Goal: Transaction & Acquisition: Book appointment/travel/reservation

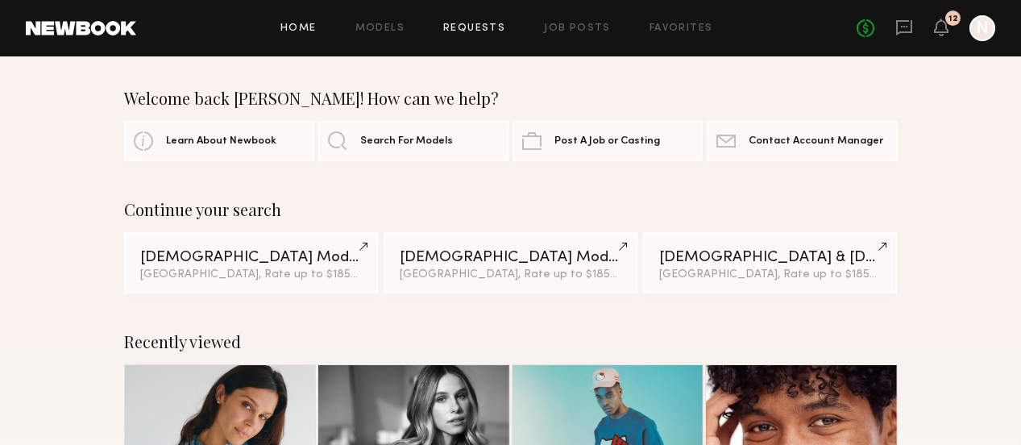
click at [475, 29] on link "Requests" at bounding box center [474, 28] width 62 height 10
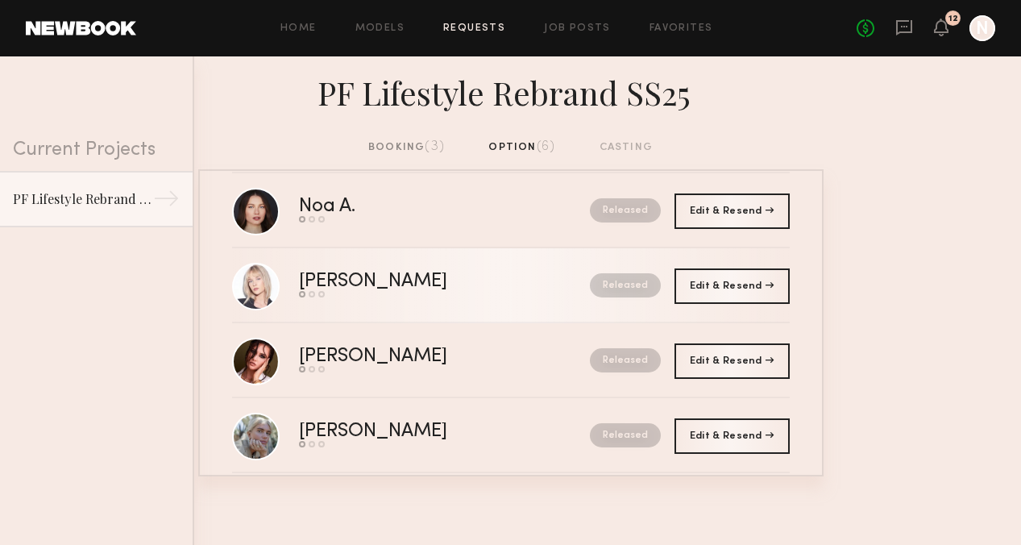
scroll to position [199, 0]
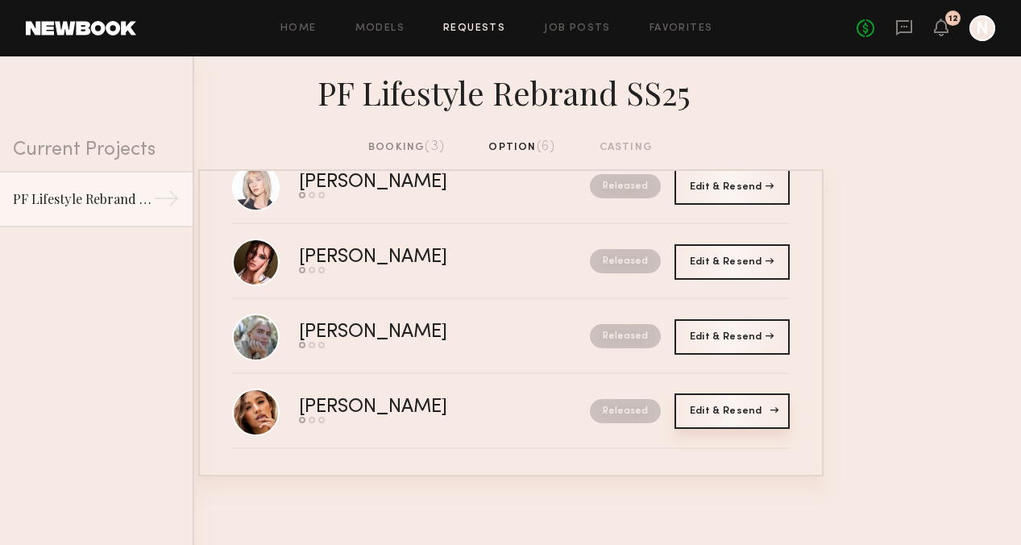
click at [750, 413] on span "Edit & Resend" at bounding box center [732, 411] width 84 height 10
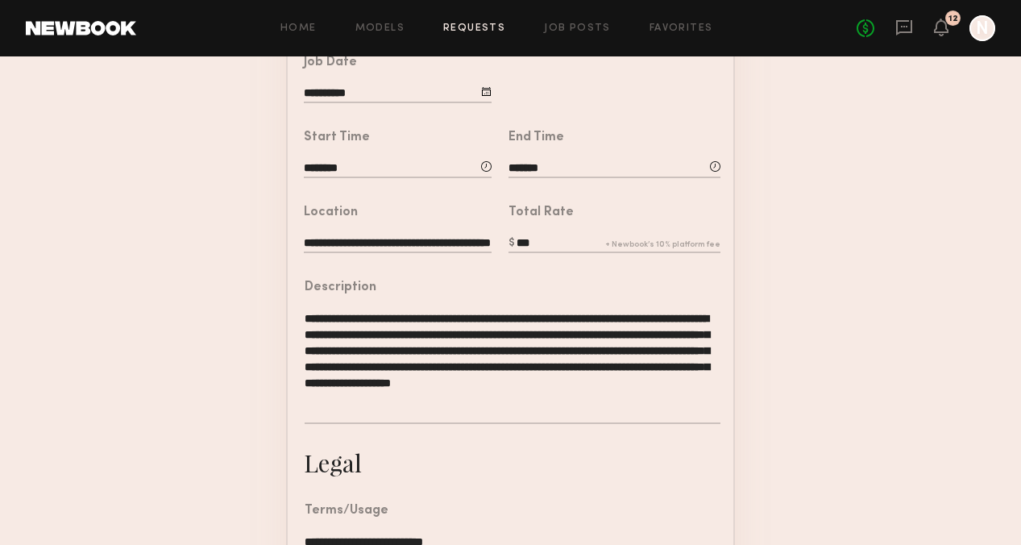
scroll to position [326, 0]
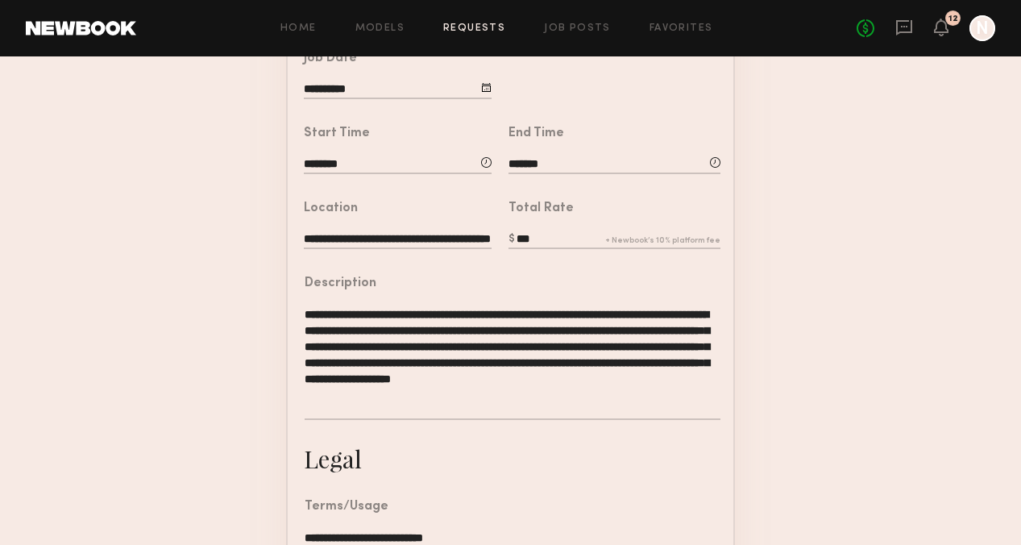
click at [535, 355] on textarea "**********" at bounding box center [513, 363] width 416 height 114
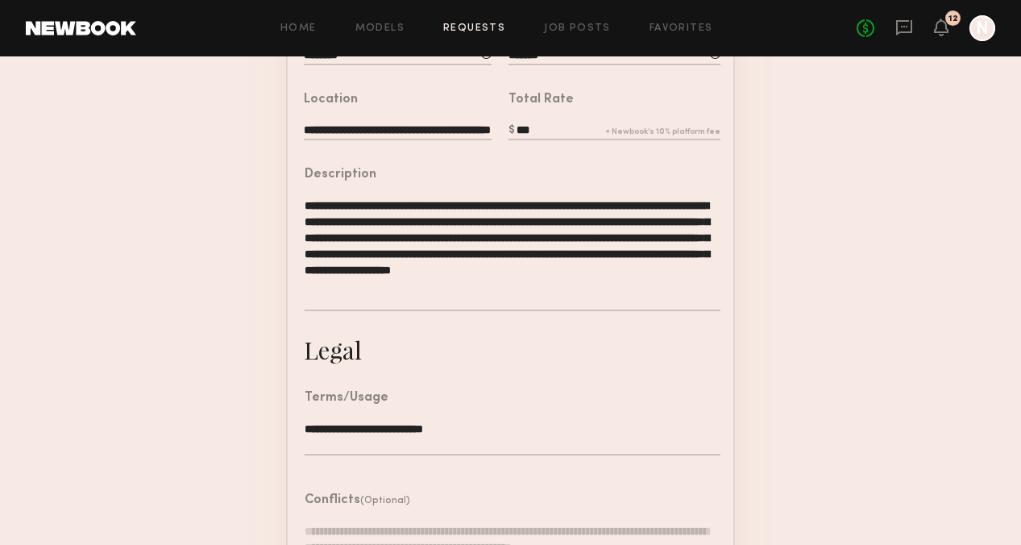
click at [472, 280] on textarea "**********" at bounding box center [513, 254] width 416 height 114
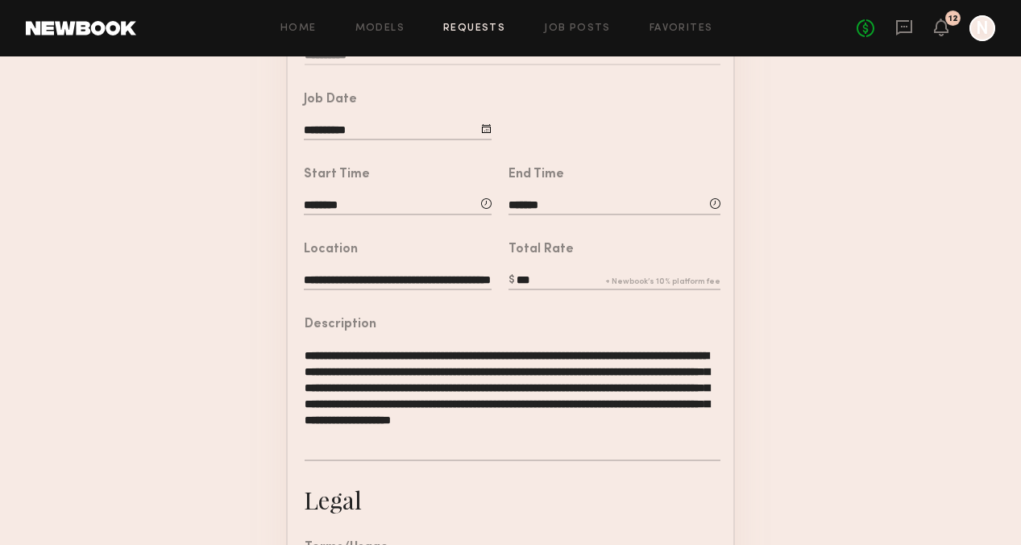
scroll to position [301, 0]
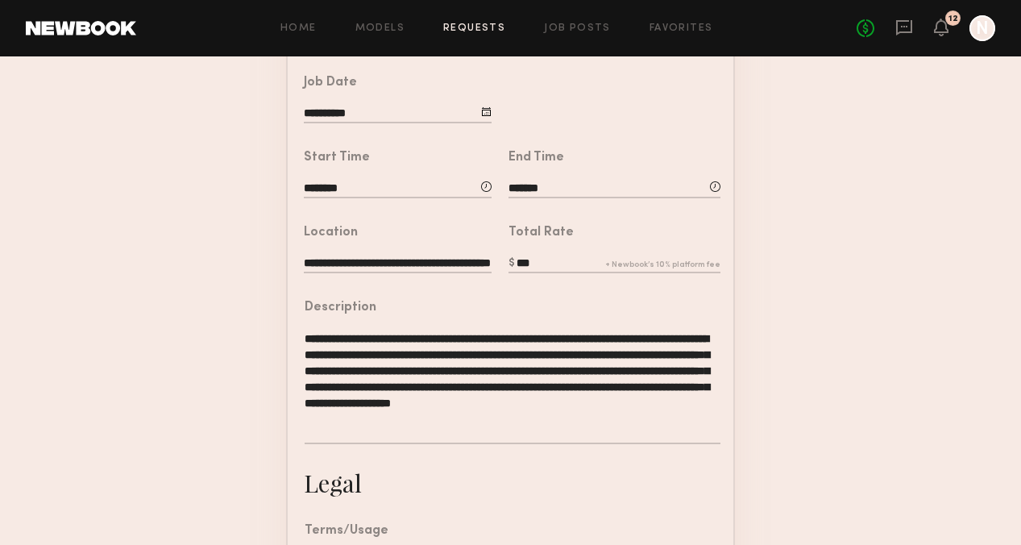
drag, startPoint x: 502, startPoint y: 415, endPoint x: 281, endPoint y: 336, distance: 235.3
click at [281, 336] on form "**********" at bounding box center [510, 327] width 1021 height 950
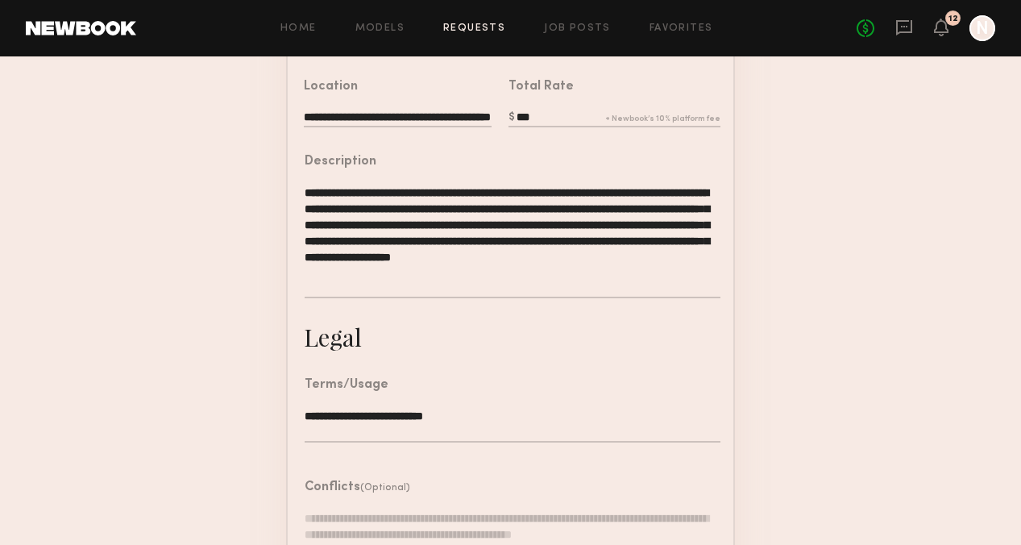
scroll to position [532, 0]
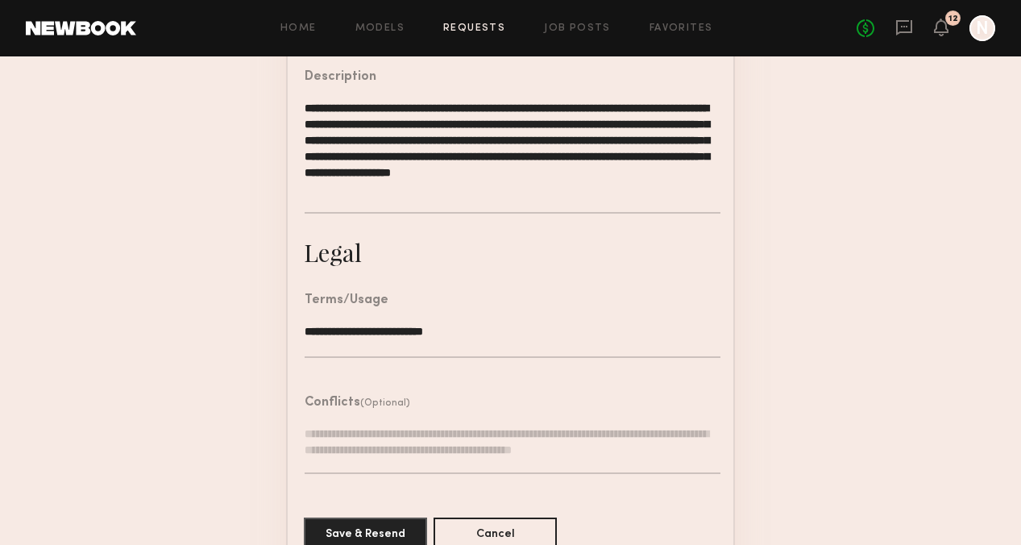
drag, startPoint x: 466, startPoint y: 330, endPoint x: 304, endPoint y: 331, distance: 162.0
click at [305, 331] on textarea "**********" at bounding box center [513, 340] width 416 height 35
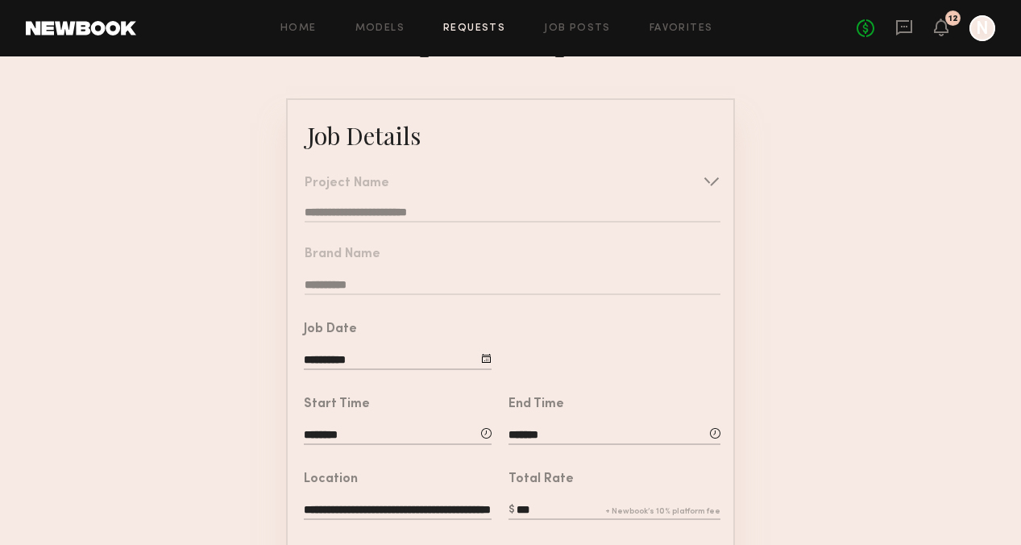
scroll to position [0, 0]
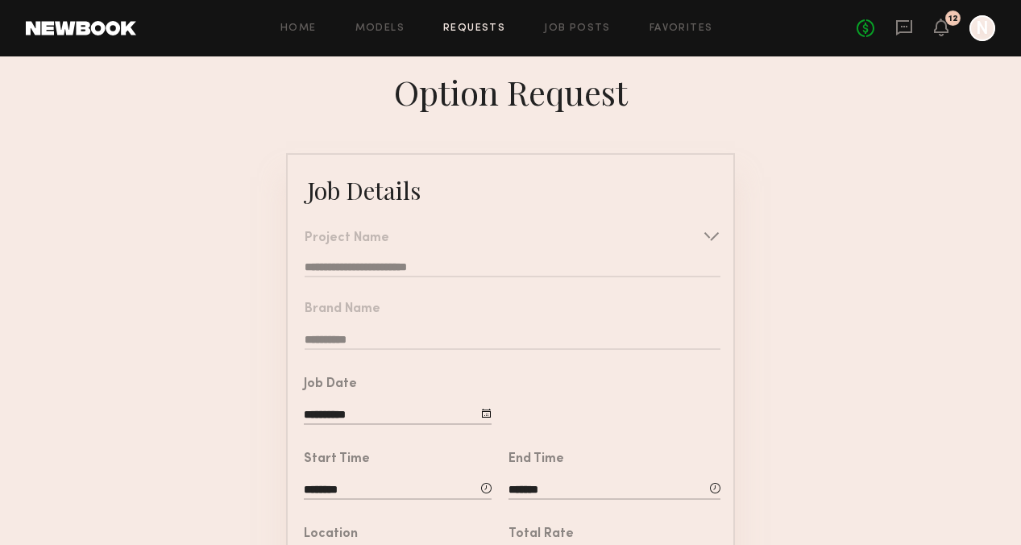
click at [86, 30] on link at bounding box center [81, 28] width 110 height 15
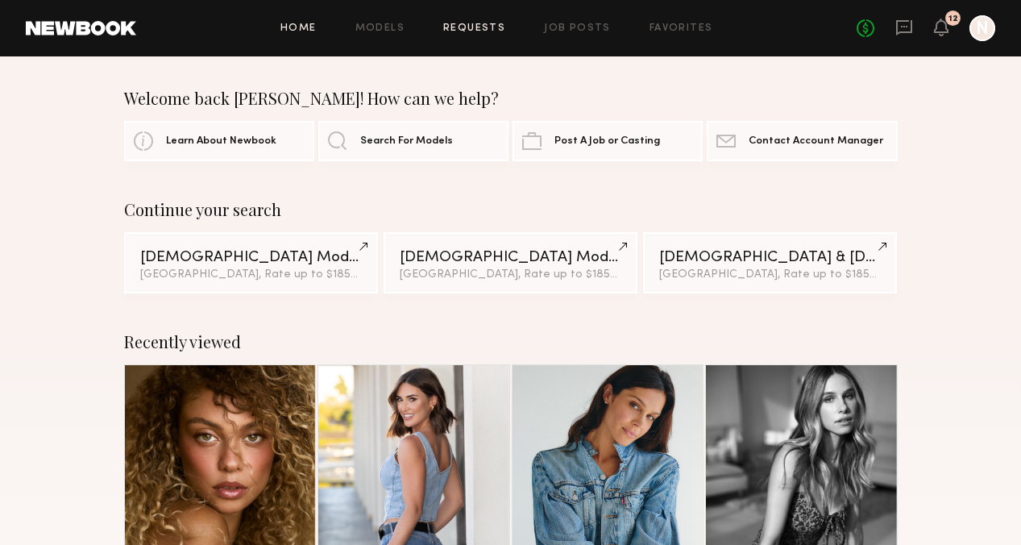
click at [483, 26] on link "Requests" at bounding box center [474, 28] width 62 height 10
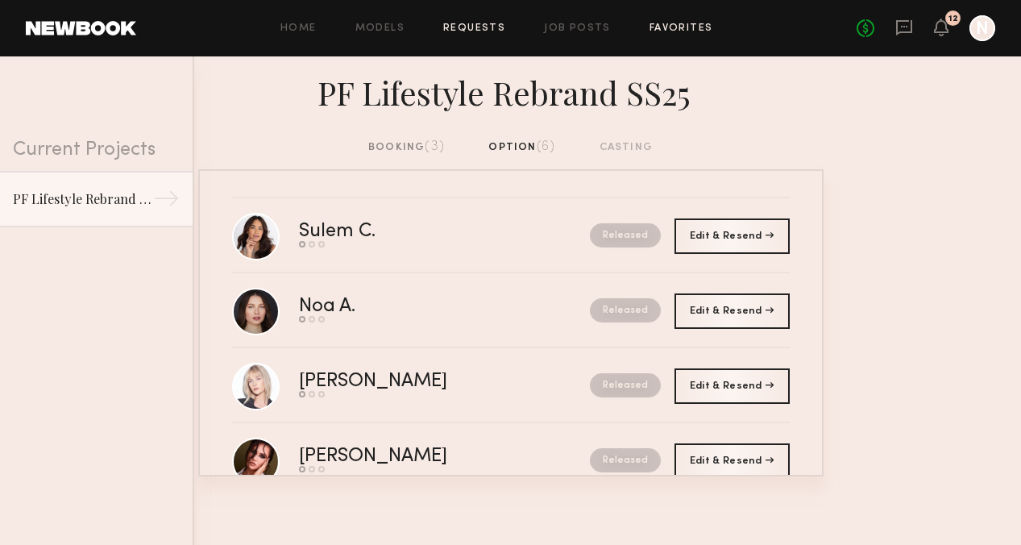
click at [679, 23] on link "Favorites" at bounding box center [682, 28] width 64 height 10
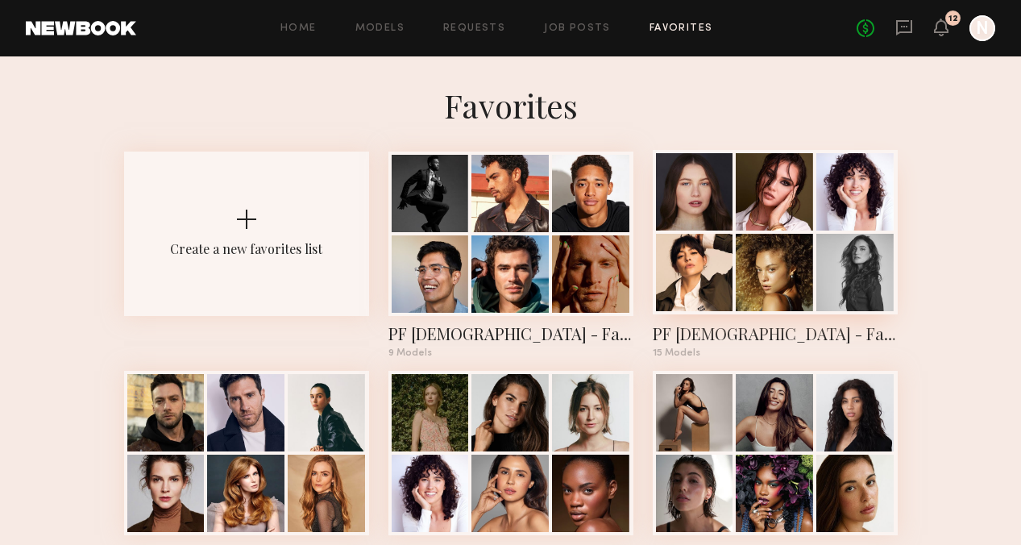
click at [736, 218] on div at bounding box center [774, 191] width 77 height 77
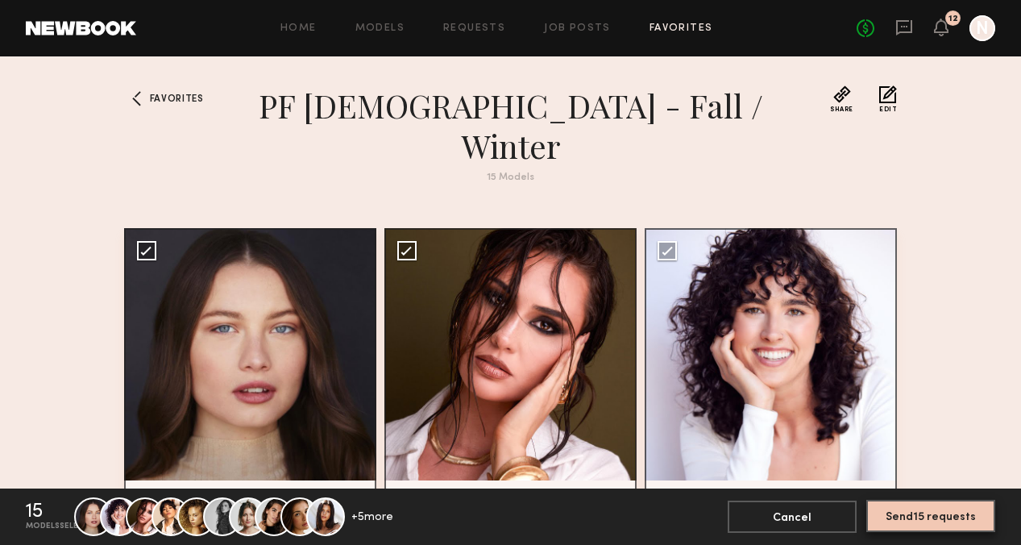
click at [949, 444] on button "Send 15 requests" at bounding box center [930, 516] width 129 height 32
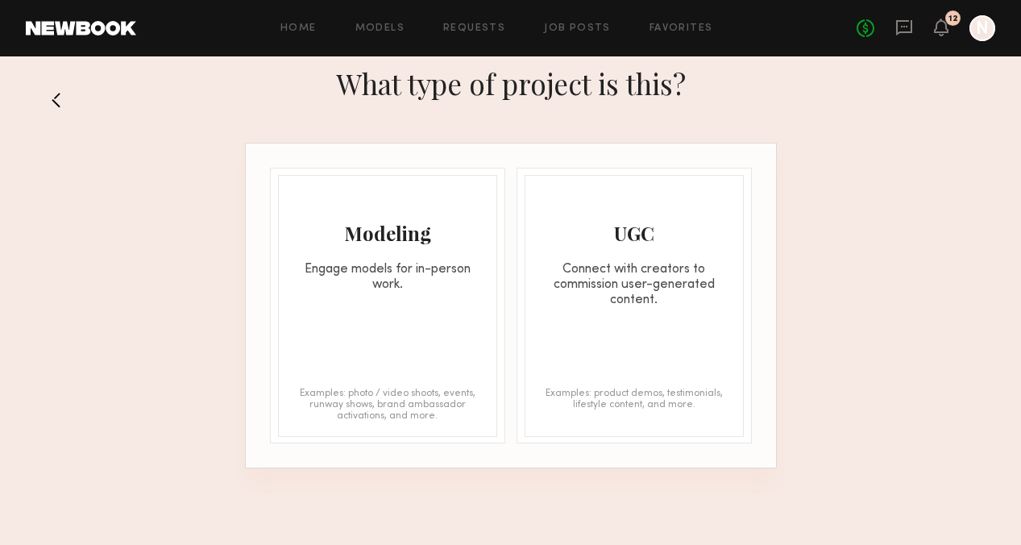
click at [390, 228] on div "Modeling" at bounding box center [388, 233] width 218 height 26
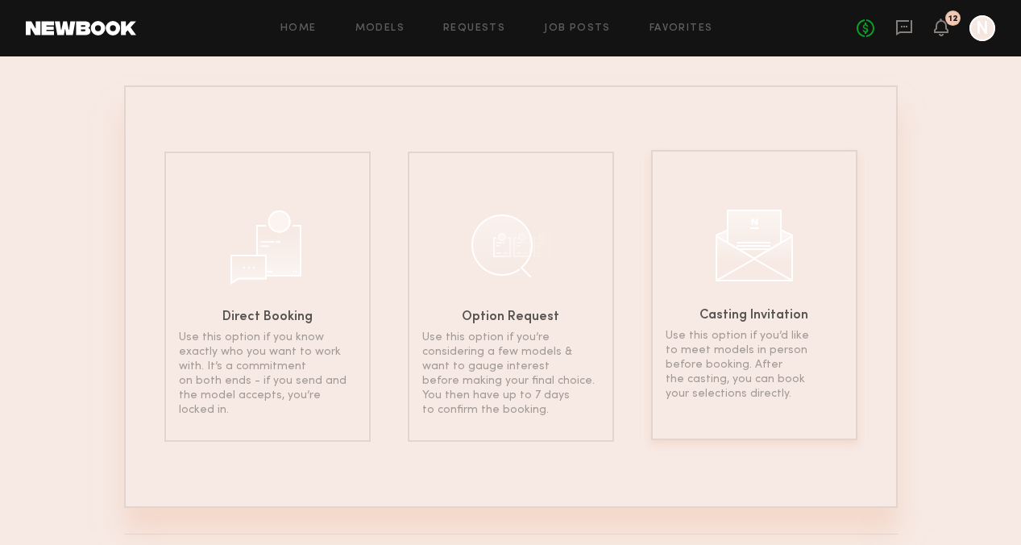
scroll to position [137, 0]
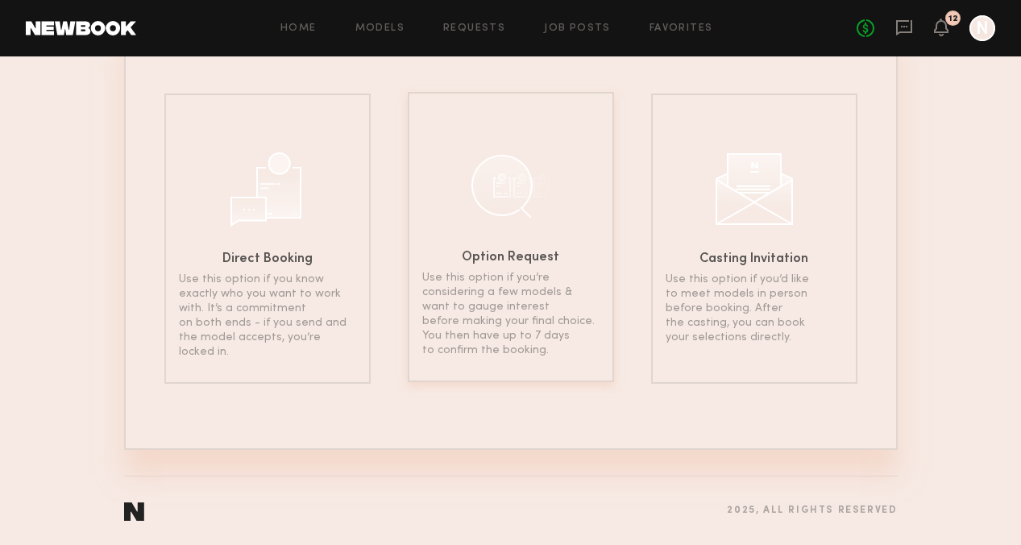
click at [505, 264] on div "Option Request Use this option if you’re considering a few models & want to gau…" at bounding box center [511, 237] width 206 height 290
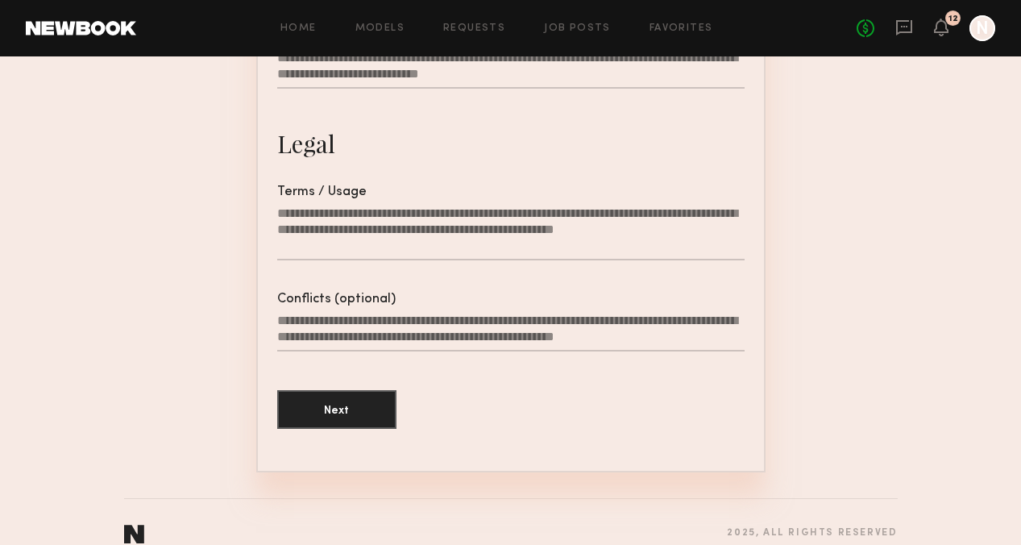
scroll to position [523, 0]
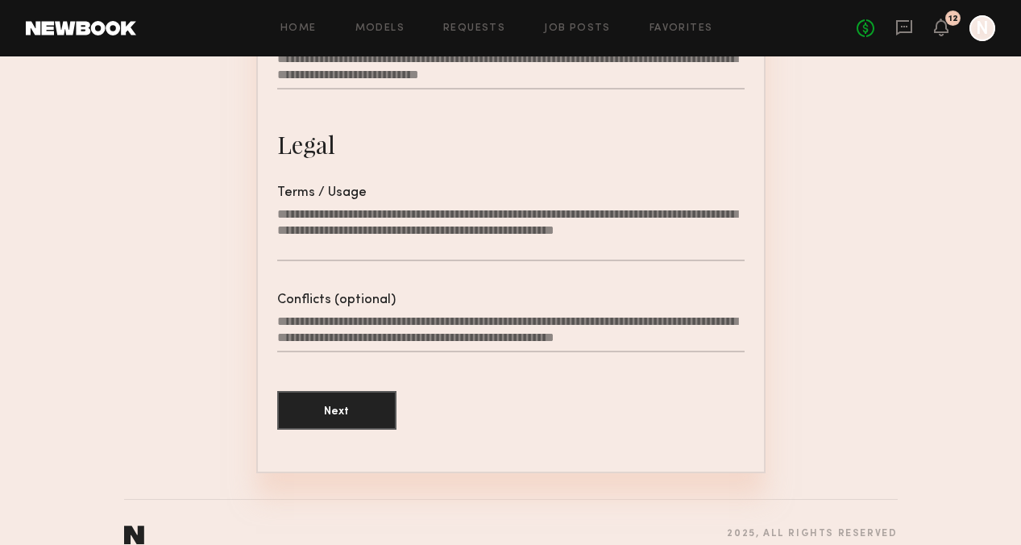
click at [413, 238] on textarea "Terms / Usage" at bounding box center [511, 233] width 468 height 55
click at [809, 322] on section "1 General 2 Rate & Time Job Details Project Name Brand Name Job Date Location D…" at bounding box center [511, 38] width 774 height 871
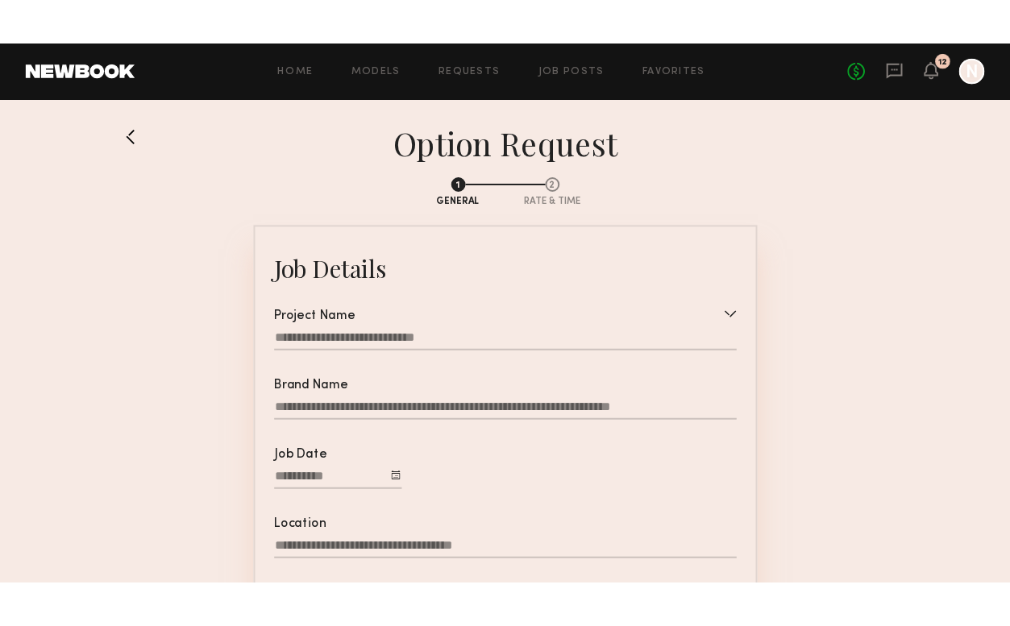
scroll to position [0, 0]
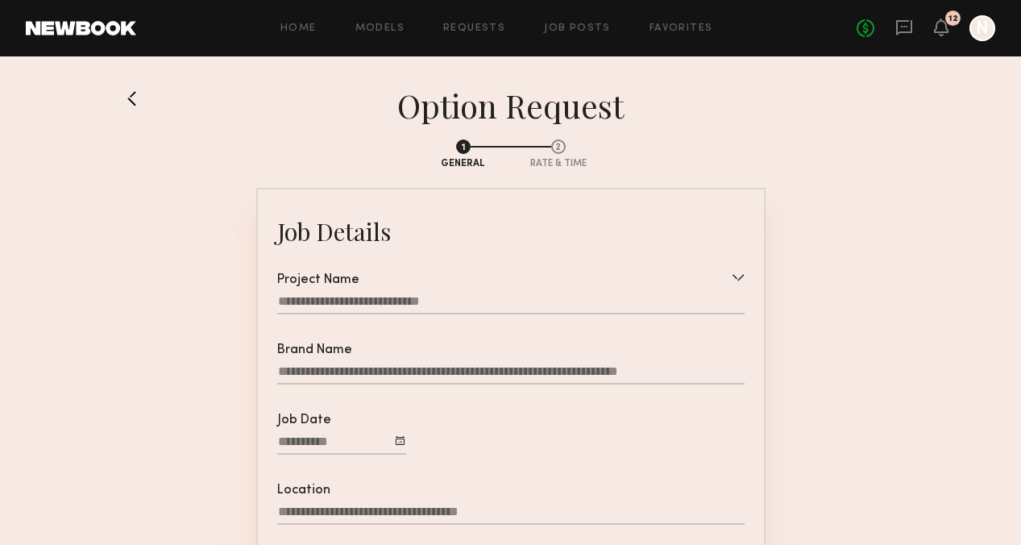
click at [131, 21] on link at bounding box center [81, 28] width 110 height 15
